Goal: Transaction & Acquisition: Subscribe to service/newsletter

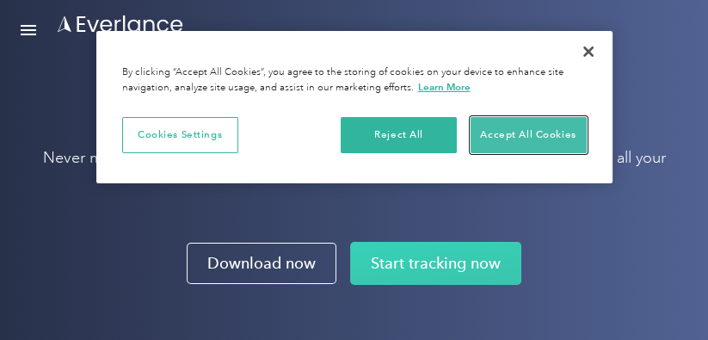
click at [522, 130] on button "Accept All Cookies" at bounding box center [529, 135] width 116 height 36
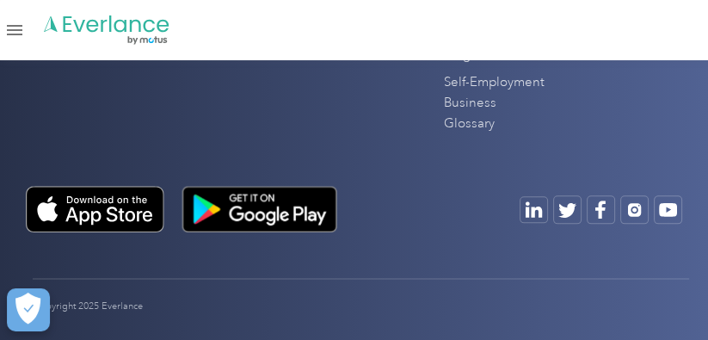
scroll to position [21442, 0]
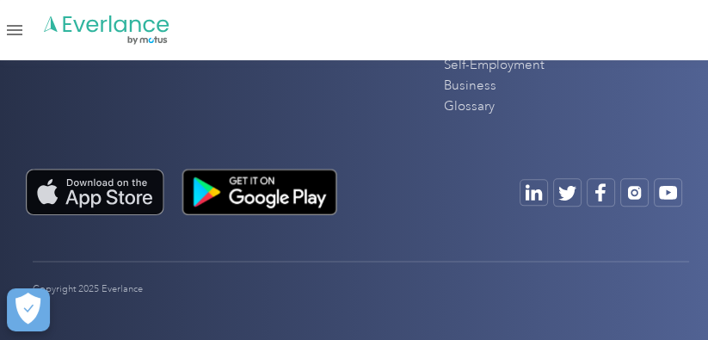
click at [122, 169] on img at bounding box center [95, 192] width 139 height 46
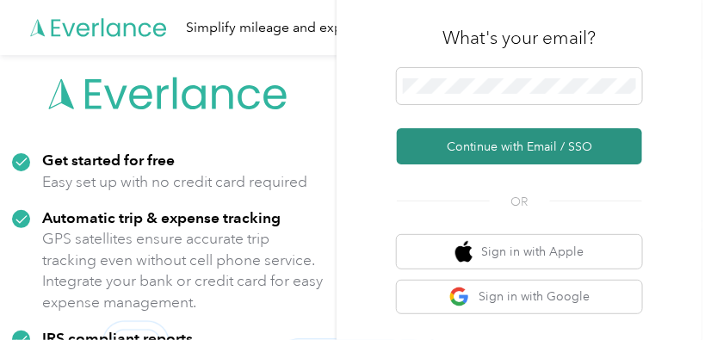
click at [500, 155] on button "Continue with Email / SSO" at bounding box center [519, 146] width 245 height 36
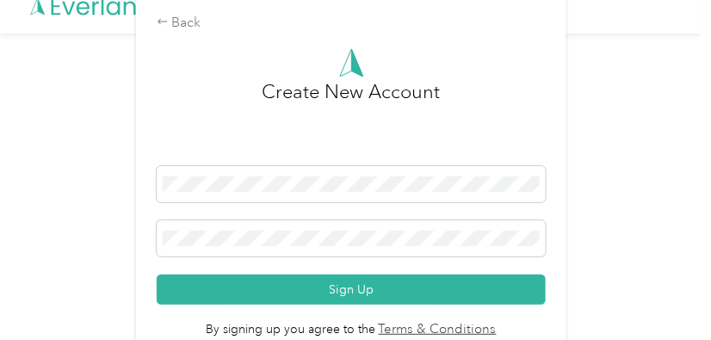
scroll to position [40, 0]
